Goal: Navigation & Orientation: Find specific page/section

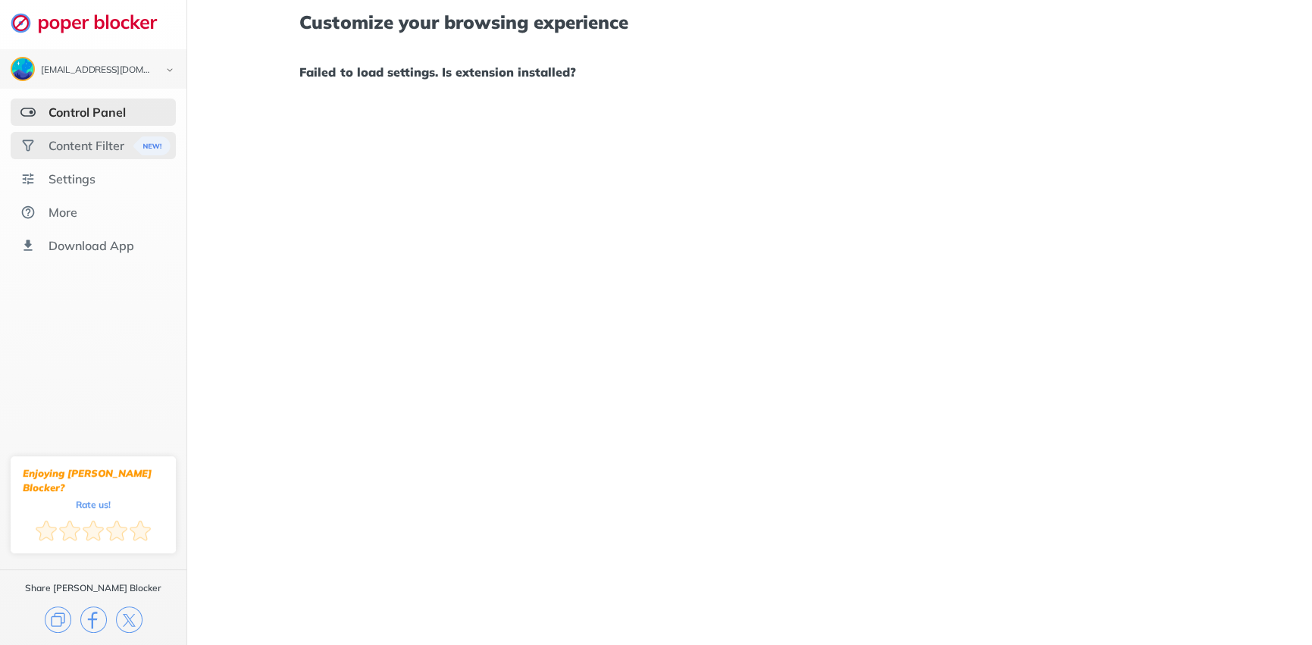
click at [114, 144] on div "Content Filter" at bounding box center [86, 145] width 76 height 15
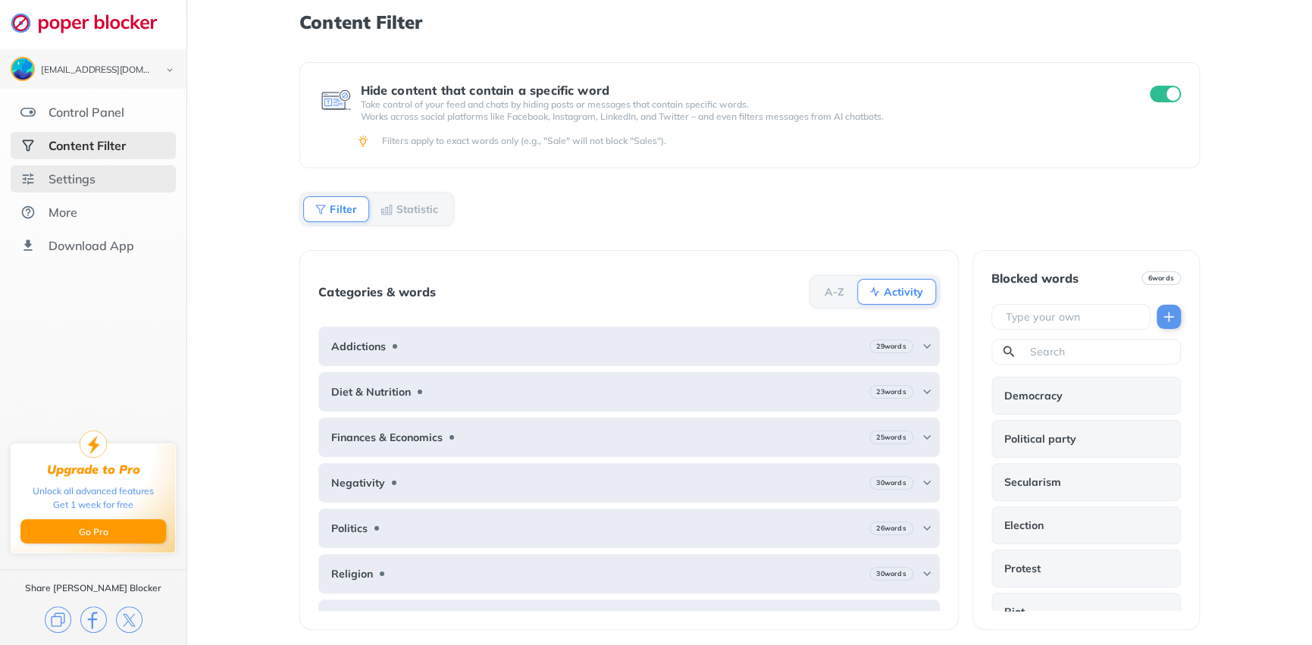
click at [117, 190] on div "Settings" at bounding box center [93, 178] width 165 height 27
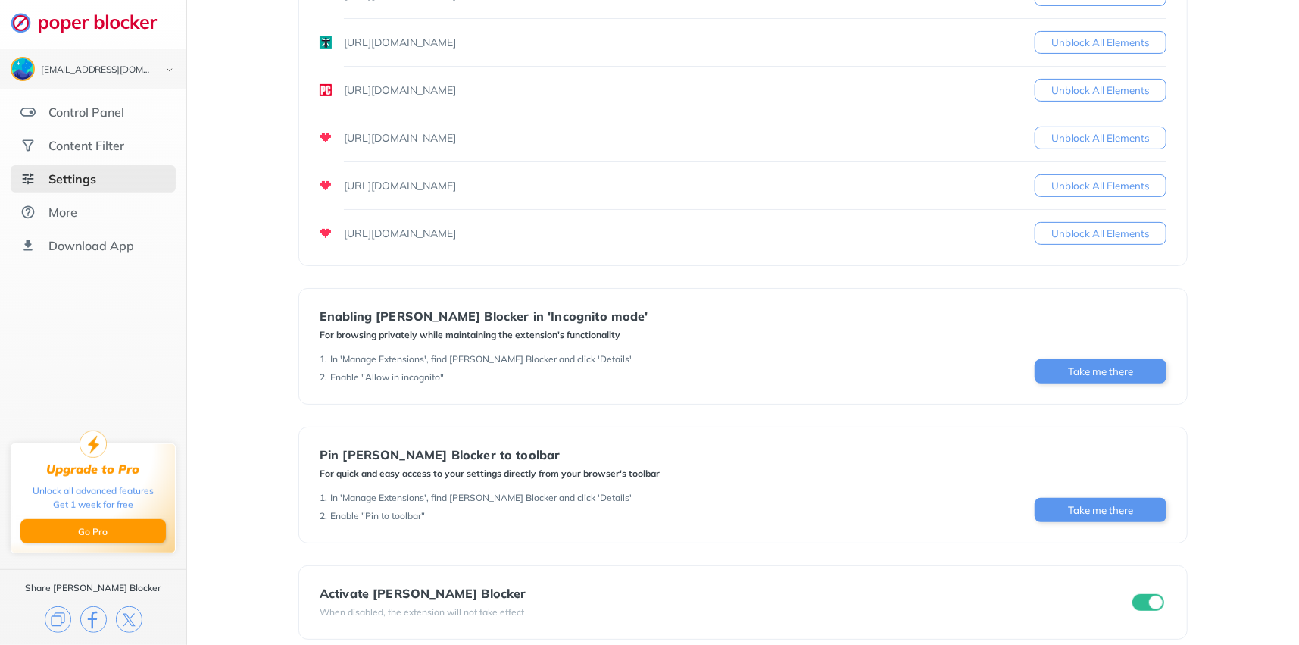
scroll to position [346, 0]
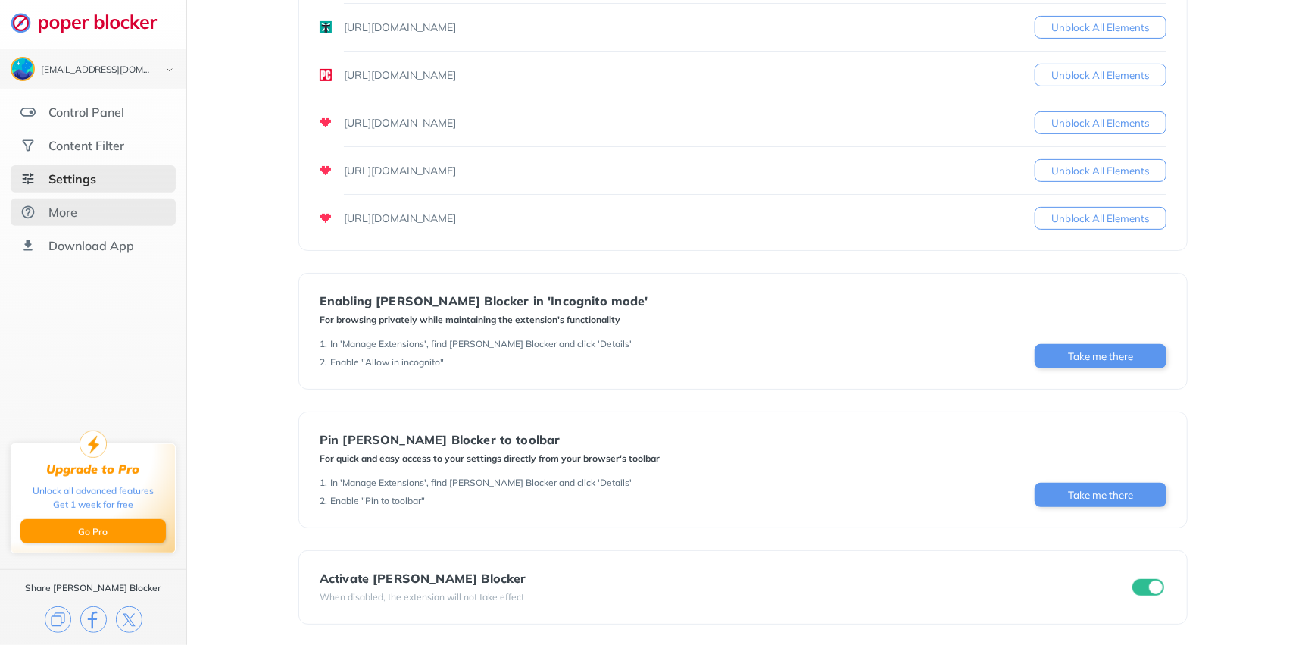
click at [67, 221] on div "More" at bounding box center [93, 212] width 165 height 27
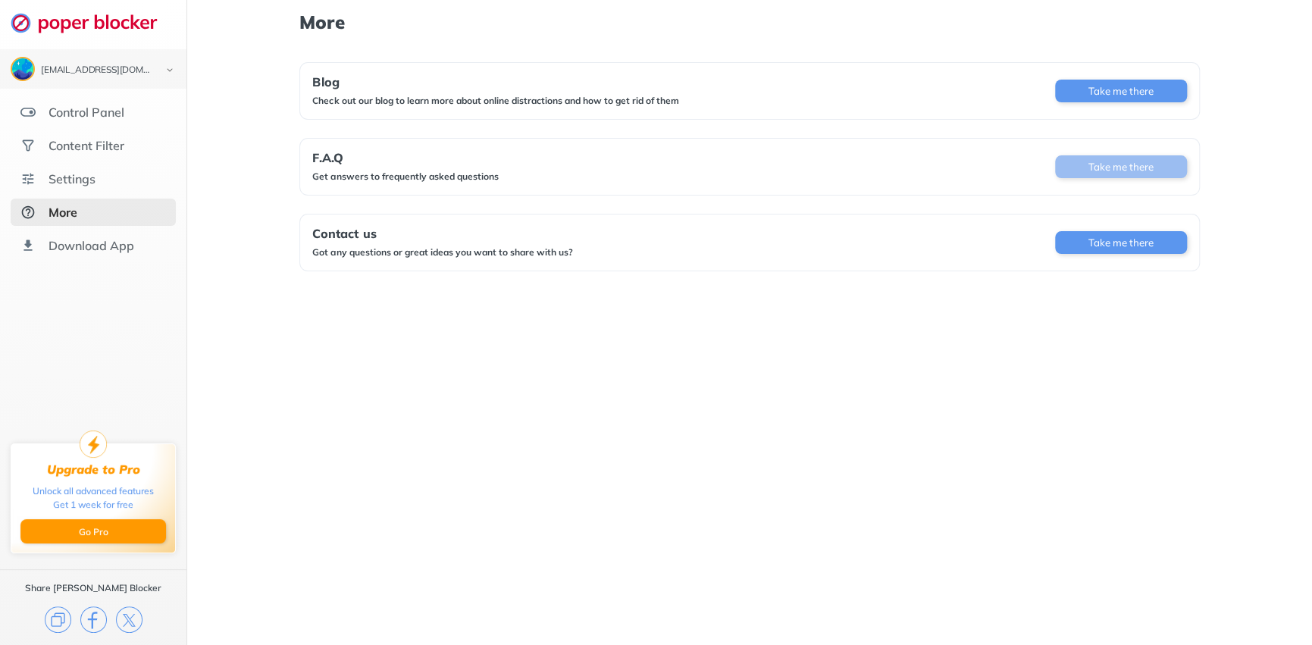
click at [1080, 156] on button "Take me there" at bounding box center [1121, 166] width 132 height 23
click at [111, 108] on div "Control Panel" at bounding box center [86, 112] width 76 height 15
